Goal: Task Accomplishment & Management: Use online tool/utility

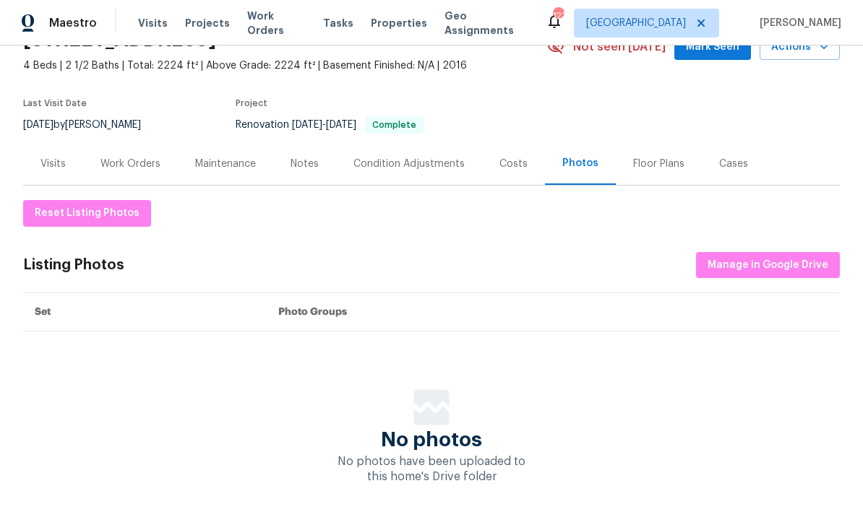
scroll to position [76, 0]
click at [800, 275] on button "Manage in Google Drive" at bounding box center [768, 266] width 144 height 27
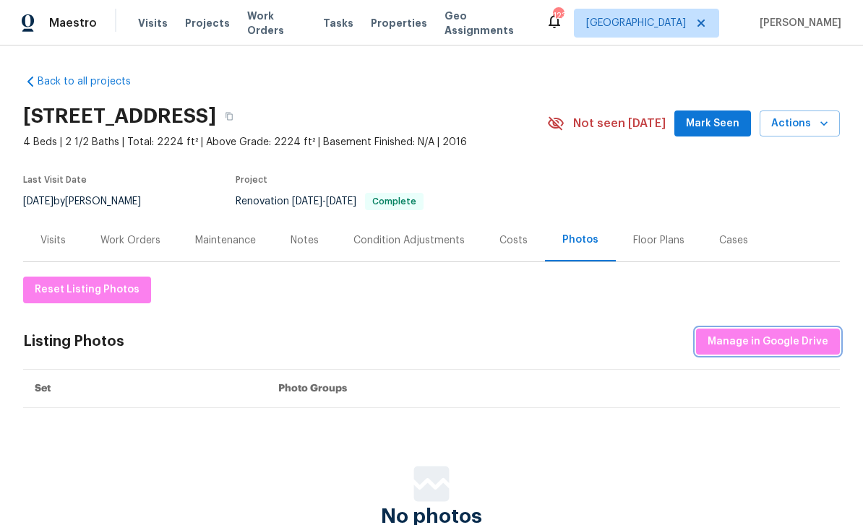
scroll to position [0, 0]
click at [790, 342] on span "Manage in Google Drive" at bounding box center [767, 342] width 121 height 18
click at [782, 336] on span "Manage in Google Drive" at bounding box center [767, 342] width 121 height 18
